Goal: Transaction & Acquisition: Obtain resource

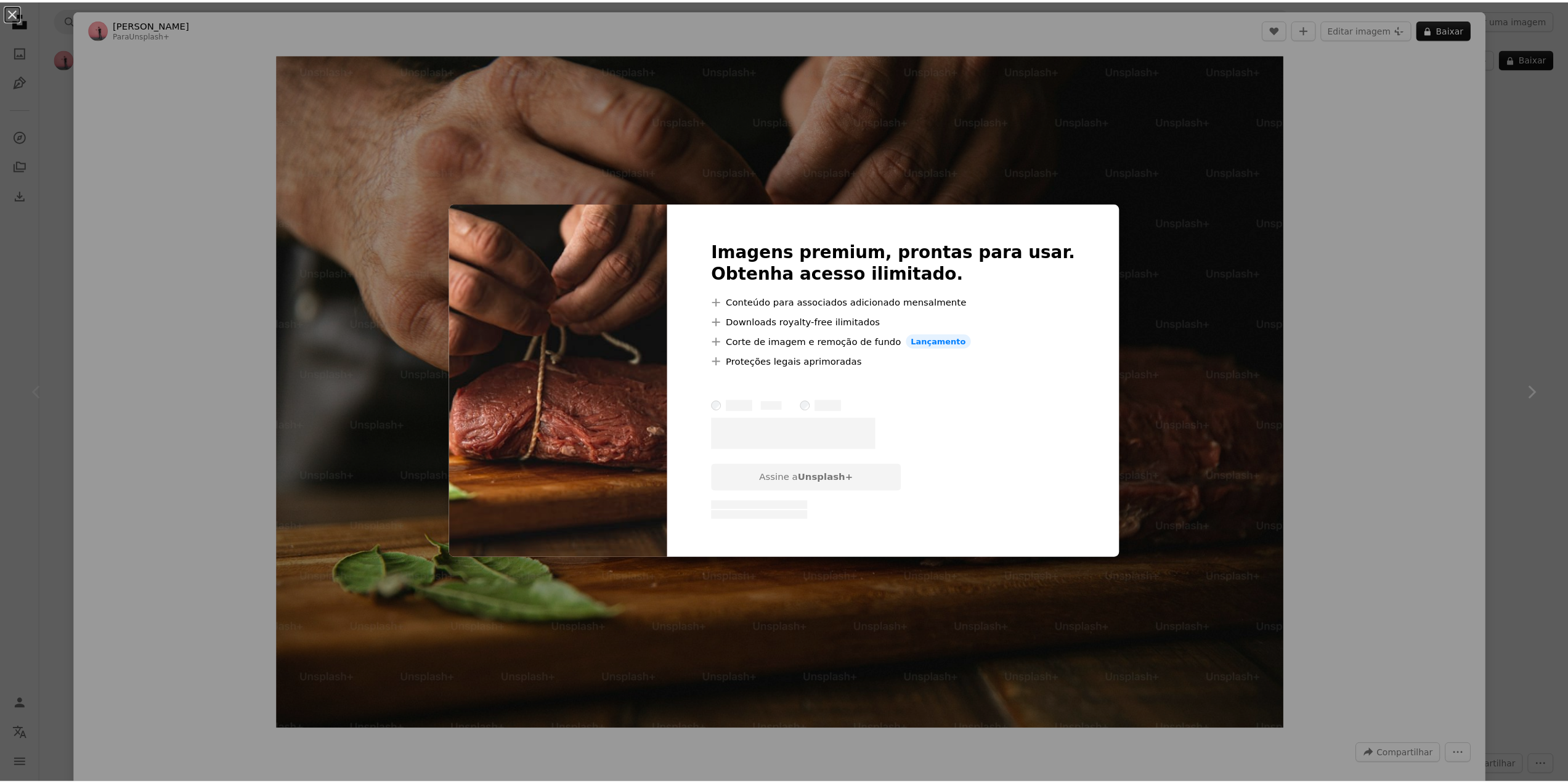
scroll to position [862, 0]
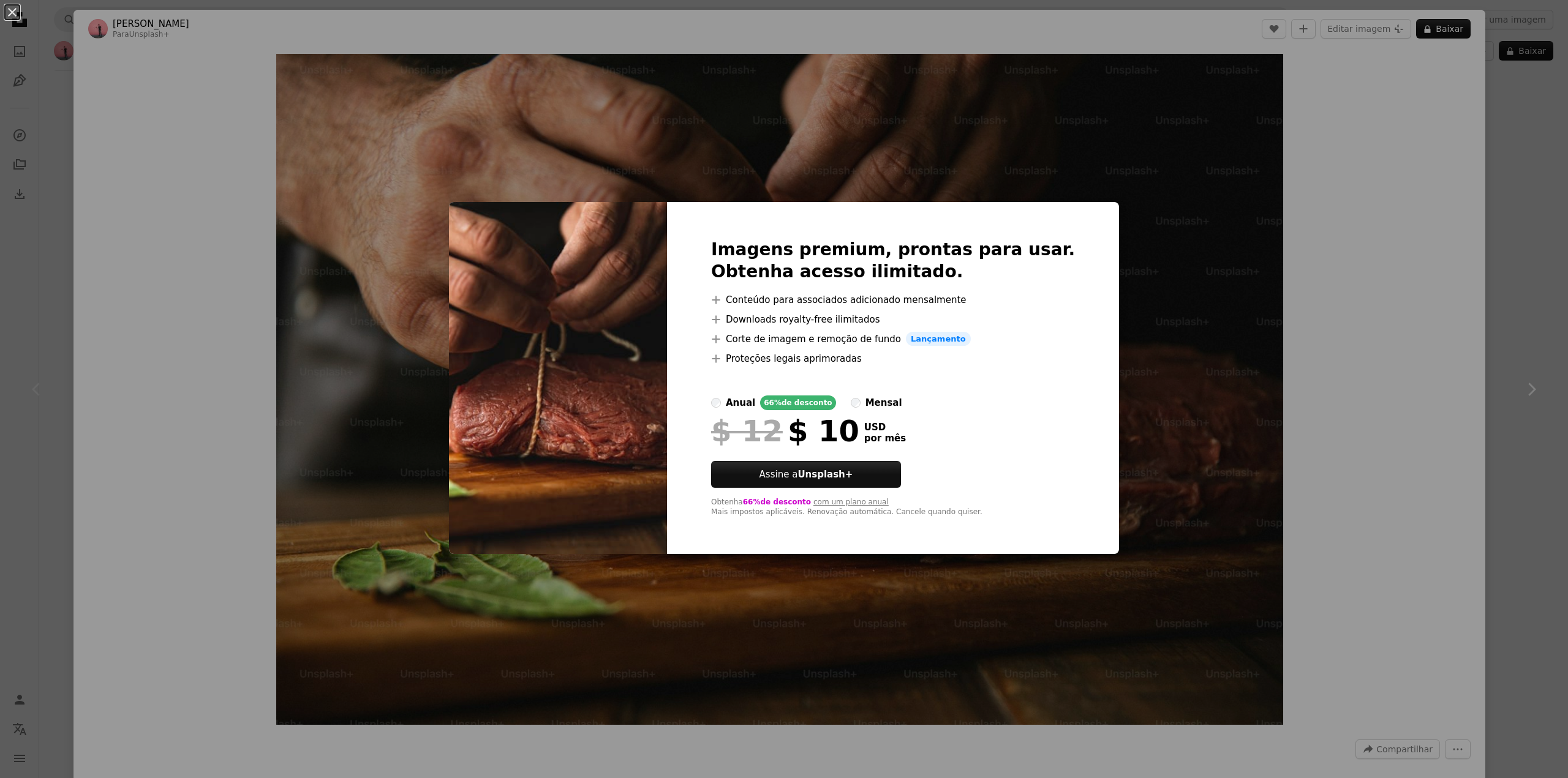
click at [1303, 102] on div "An X shape Imagens premium, prontas para usar. Obtenha acesso ilimitado. A plus…" at bounding box center [784, 389] width 1568 height 778
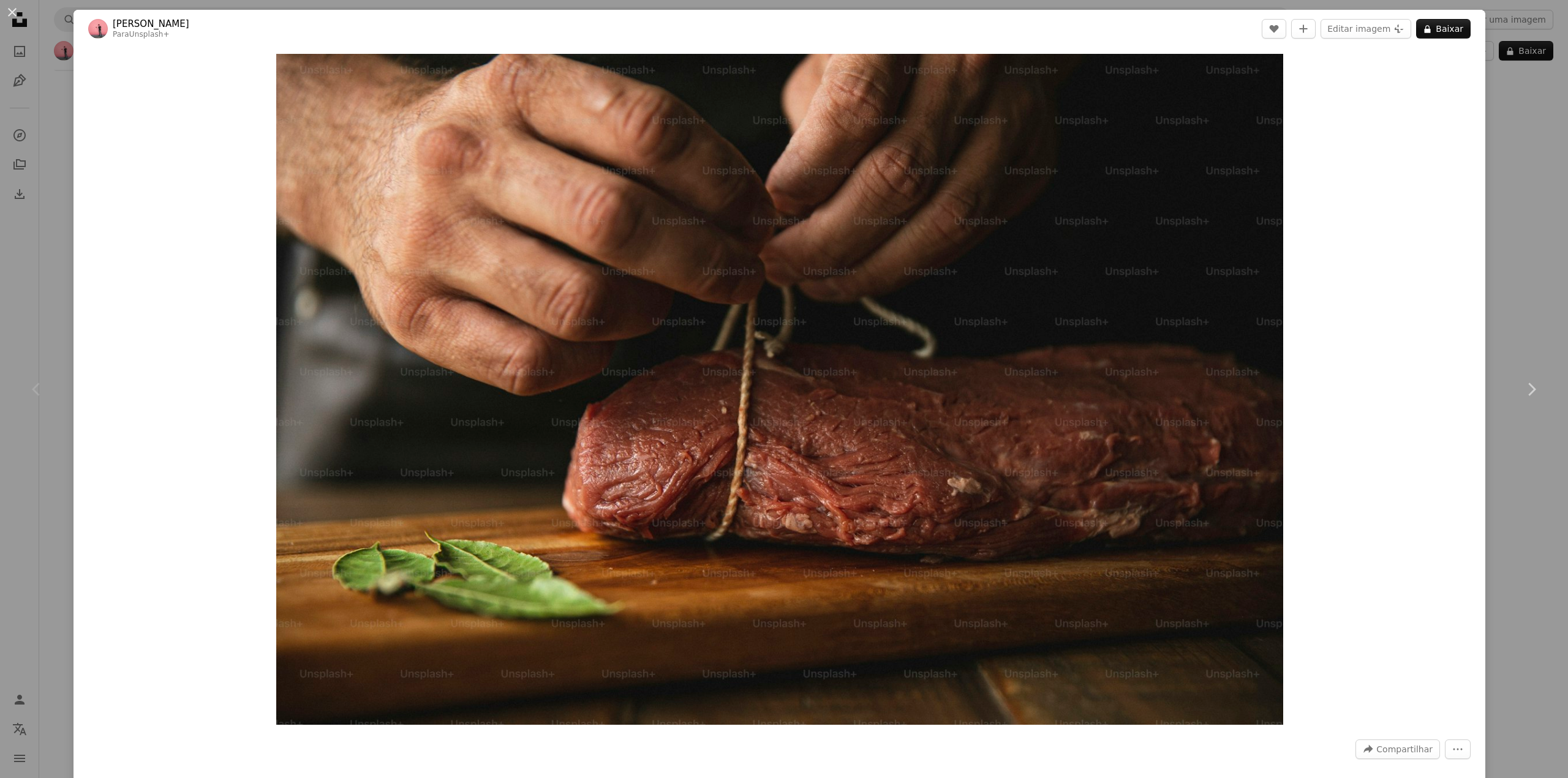
click at [1520, 43] on div "An X shape Chevron left Chevron right [PERSON_NAME] Para Unsplash+ A heart A pl…" at bounding box center [784, 389] width 1568 height 778
